Goal: Task Accomplishment & Management: Manage account settings

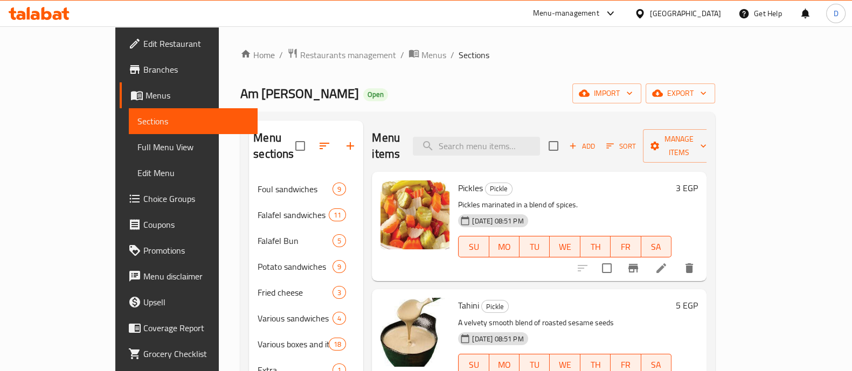
click at [28, 13] on icon at bounding box center [28, 13] width 3 height 12
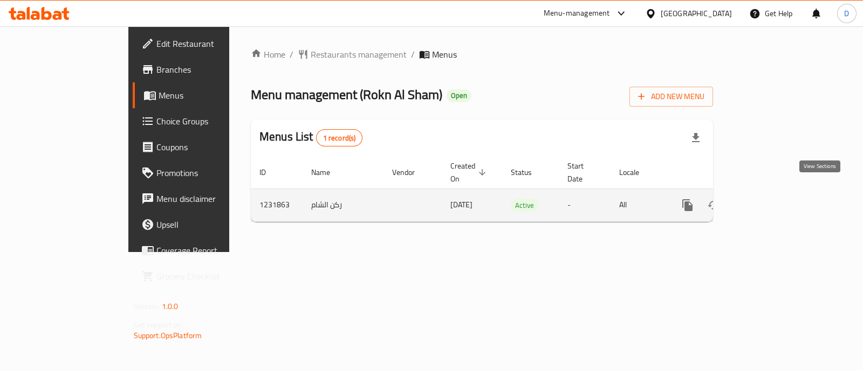
click at [772, 199] on icon "enhanced table" at bounding box center [765, 205] width 13 height 13
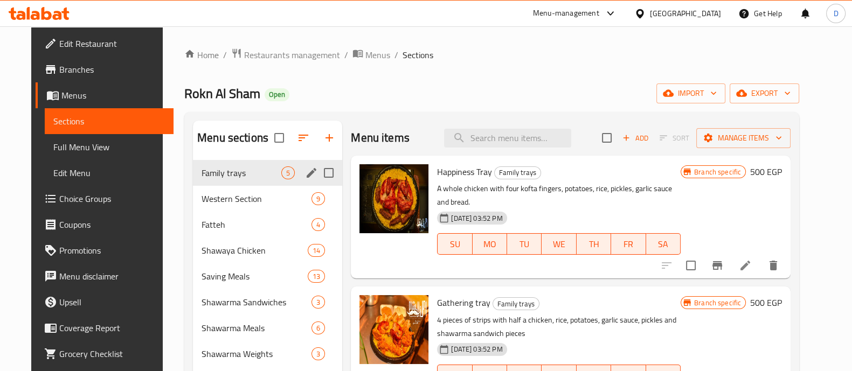
click at [321, 174] on input "Menu sections" at bounding box center [329, 173] width 23 height 23
checkbox input "true"
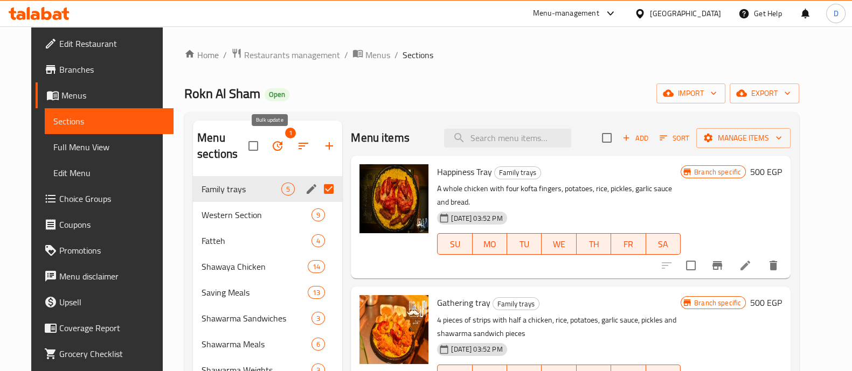
click at [271, 144] on icon "button" at bounding box center [277, 146] width 13 height 13
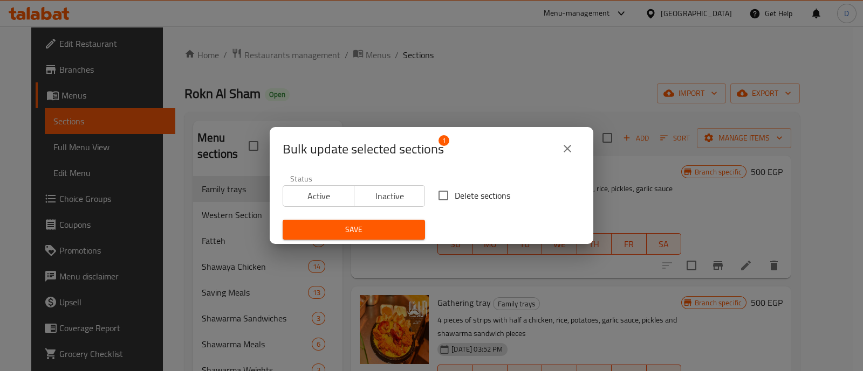
click at [442, 201] on input "Delete sections" at bounding box center [443, 195] width 23 height 23
checkbox input "true"
click at [400, 229] on span "Save" at bounding box center [353, 229] width 125 height 13
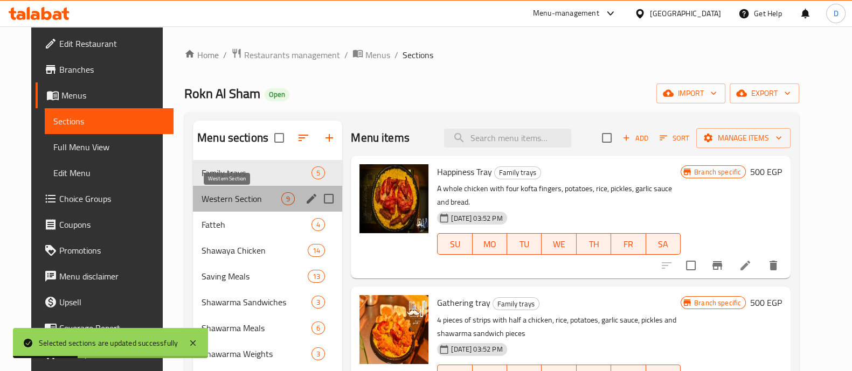
click at [252, 194] on span "Western Section" at bounding box center [242, 198] width 80 height 13
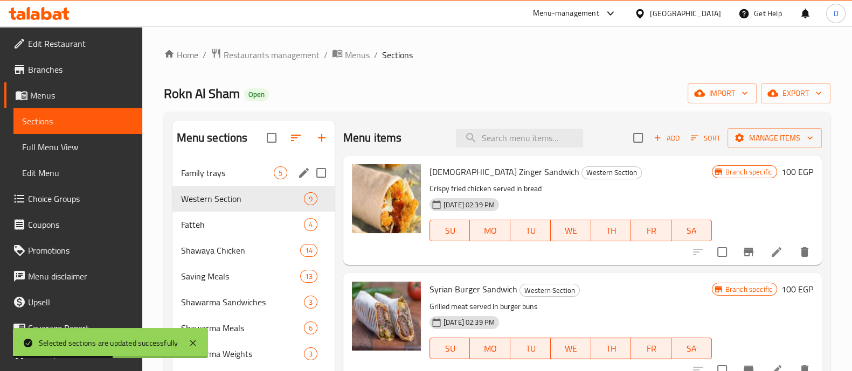
click at [232, 160] on div "Family trays 5" at bounding box center [254, 173] width 162 height 26
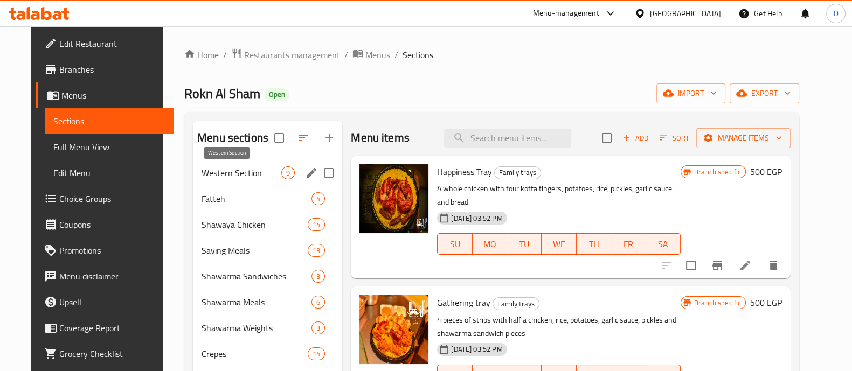
click at [202, 175] on span "Western Section" at bounding box center [242, 173] width 80 height 13
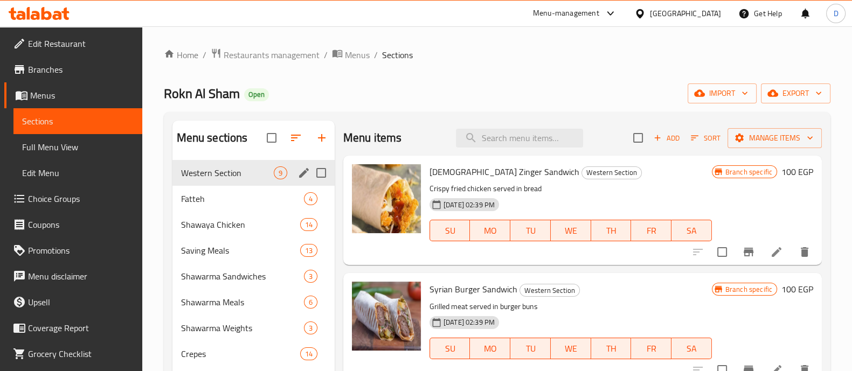
scroll to position [67, 0]
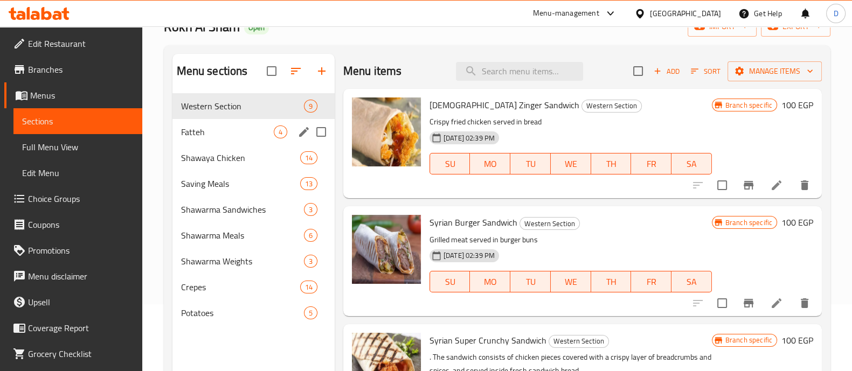
click at [218, 135] on span "Fatteh" at bounding box center [227, 132] width 93 height 13
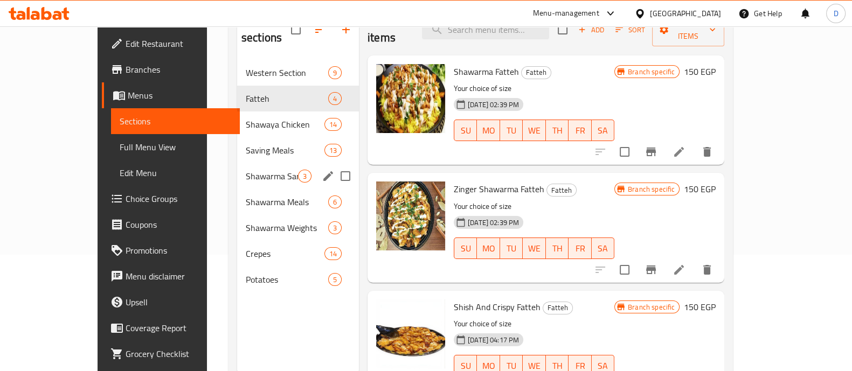
scroll to position [134, 0]
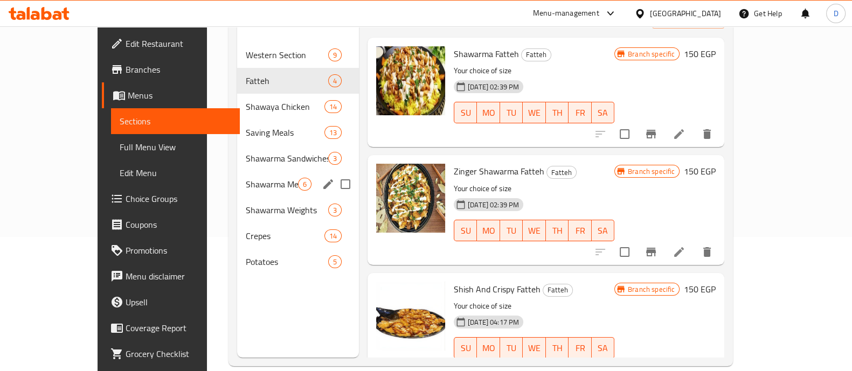
click at [237, 171] on div "Shawarma Meals 6" at bounding box center [298, 184] width 122 height 26
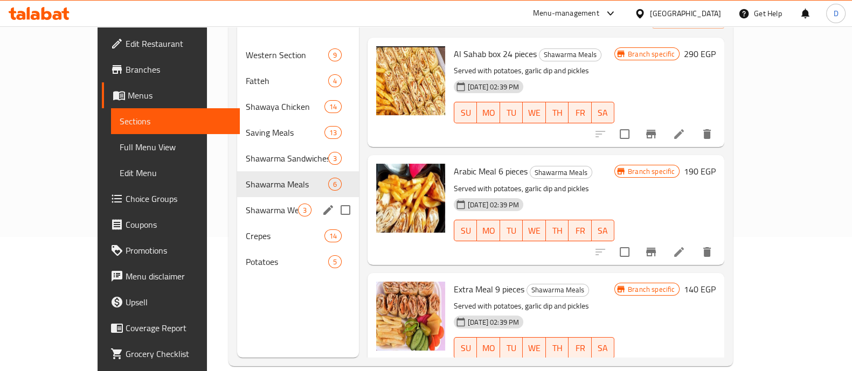
click at [237, 202] on div "Shawarma Weights 3" at bounding box center [298, 210] width 122 height 26
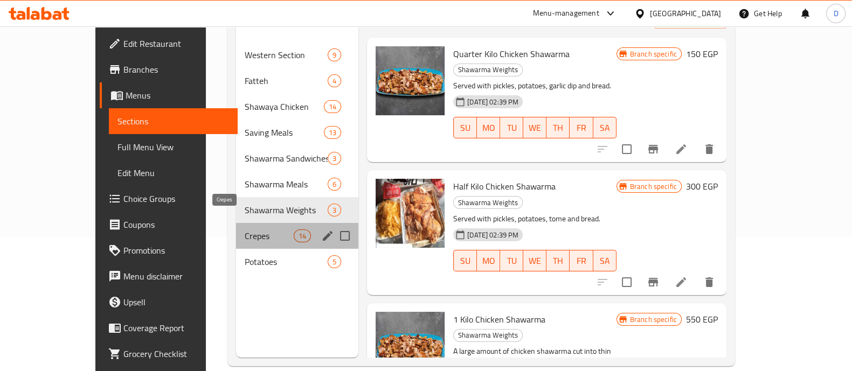
click at [245, 230] on span "Crepes" at bounding box center [269, 236] width 49 height 13
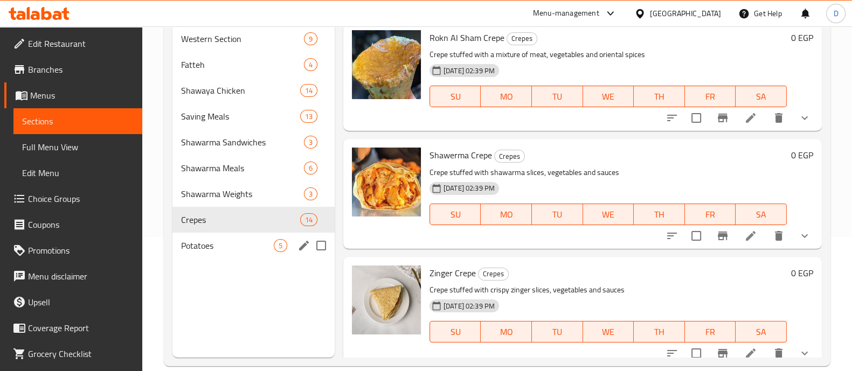
click at [230, 244] on span "Potatoes" at bounding box center [227, 245] width 93 height 13
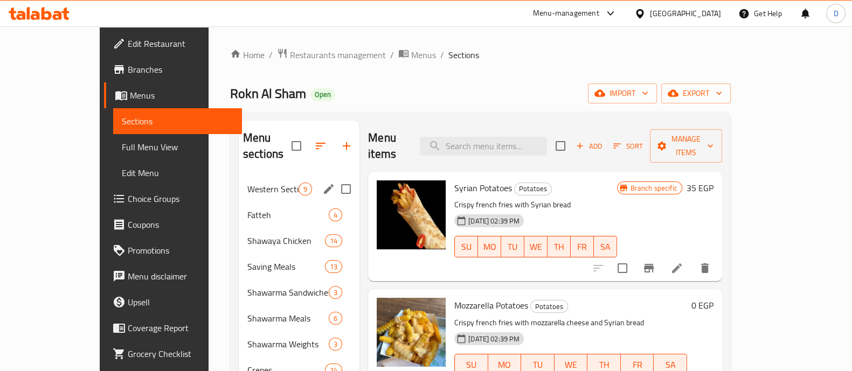
click at [247, 183] on span "Western Section" at bounding box center [272, 189] width 51 height 13
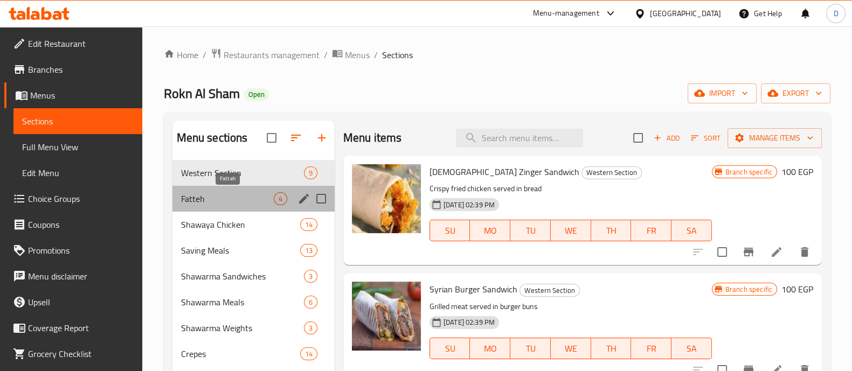
click at [222, 198] on span "Fatteh" at bounding box center [227, 198] width 93 height 13
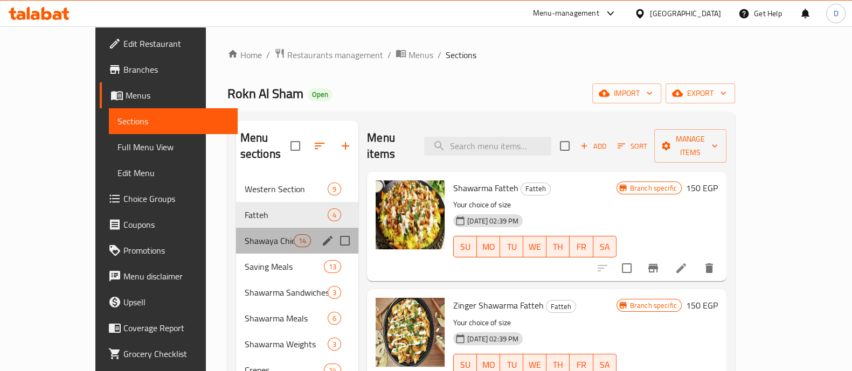
click at [236, 228] on div "Shawaya Chicken 14" at bounding box center [297, 241] width 123 height 26
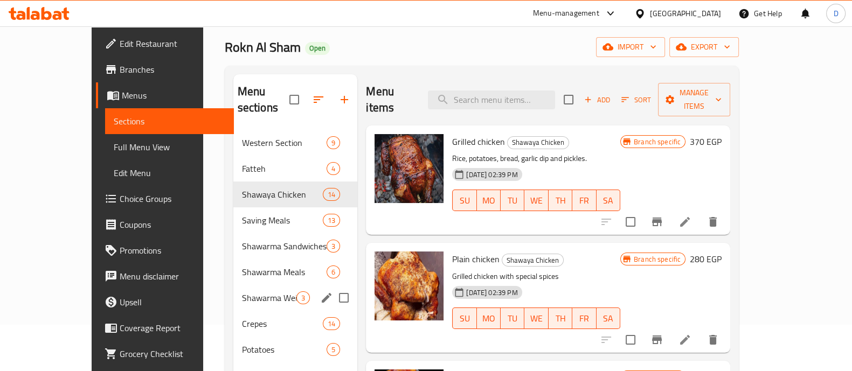
scroll to position [67, 0]
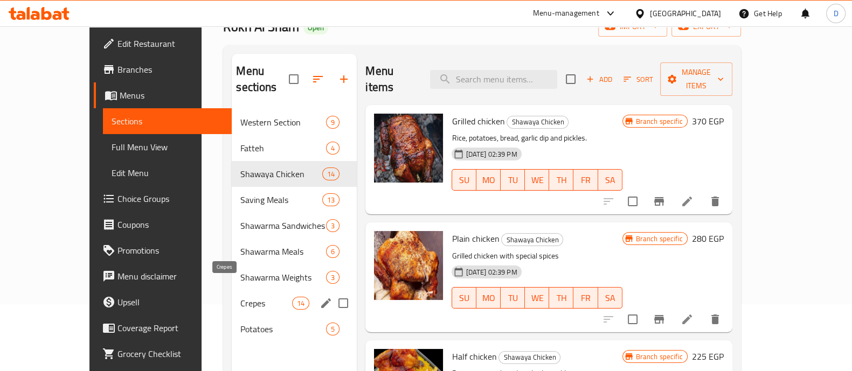
click at [240, 297] on span "Crepes" at bounding box center [266, 303] width 52 height 13
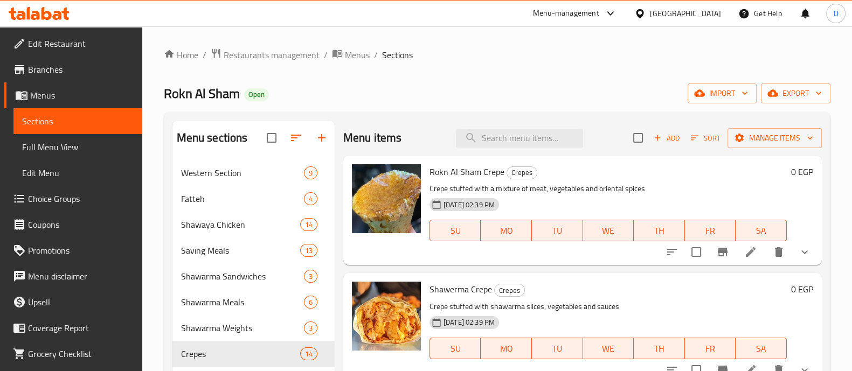
click at [313, 146] on button "button" at bounding box center [322, 138] width 26 height 26
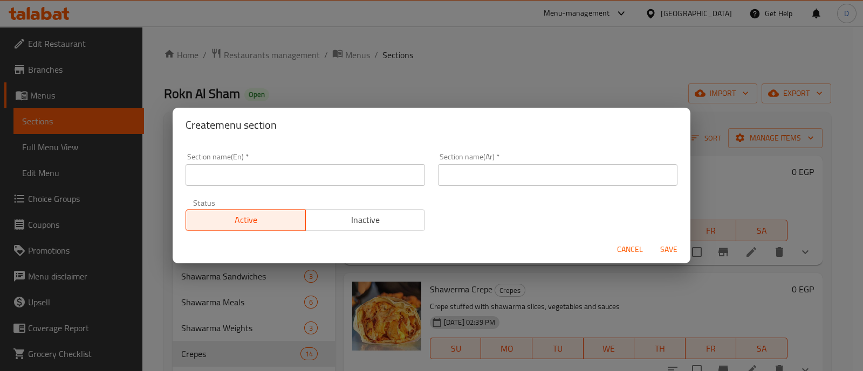
click at [297, 180] on input "text" at bounding box center [304, 175] width 239 height 22
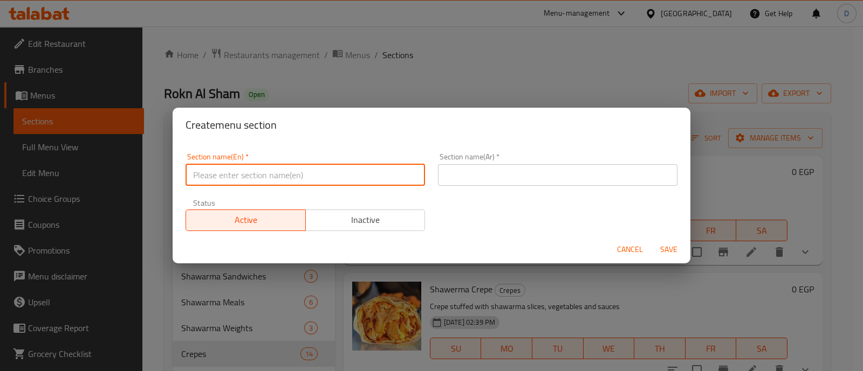
type input "i"
type input "Up to 40% Off"
click at [532, 174] on input "text" at bounding box center [557, 175] width 239 height 22
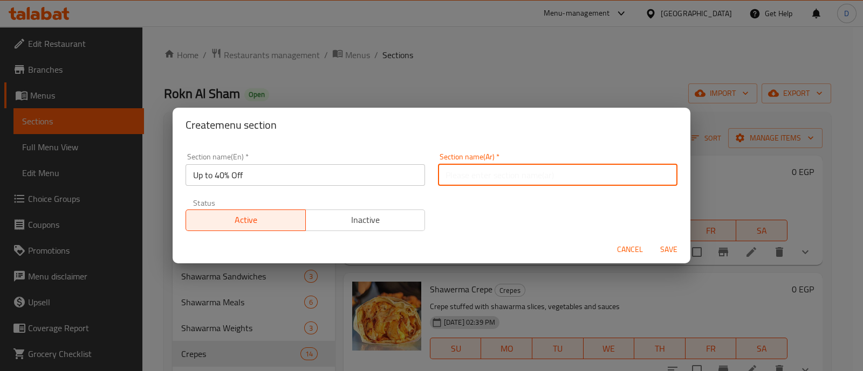
type input "o"
type input "خصم يصل ل 40 %"
click at [651, 240] on button "Save" at bounding box center [668, 250] width 35 height 20
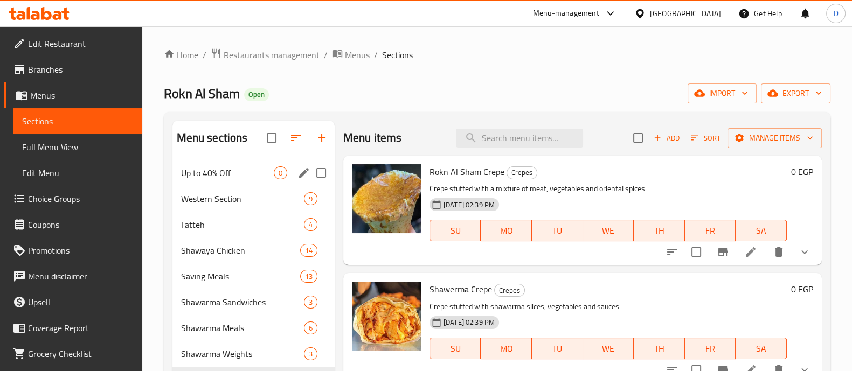
click at [215, 180] on div "Up to 40% Off 0" at bounding box center [254, 173] width 162 height 26
